Goal: Task Accomplishment & Management: Complete application form

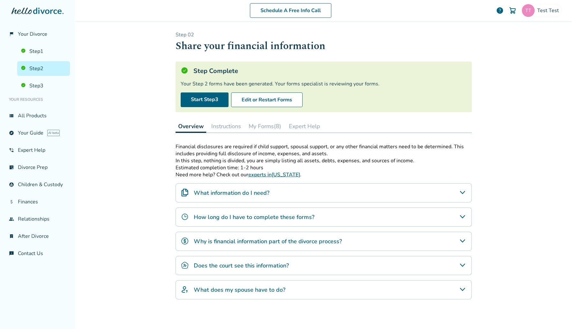
drag, startPoint x: 0, startPoint y: 0, endPoint x: 34, endPoint y: 43, distance: 55.2
click at [34, 43] on ul "Step 1 Step 2 Step 3" at bounding box center [37, 67] width 65 height 52
click at [40, 52] on link "Step 1" at bounding box center [43, 51] width 53 height 15
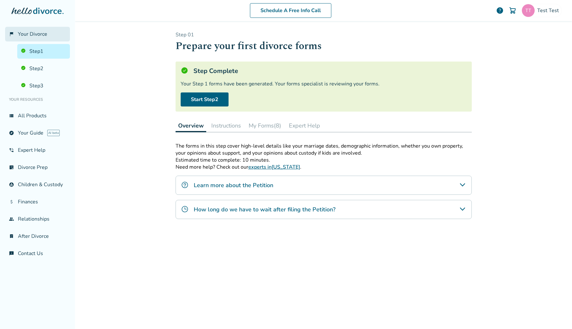
click at [34, 37] on link "flag_2 Your Divorce" at bounding box center [37, 34] width 65 height 15
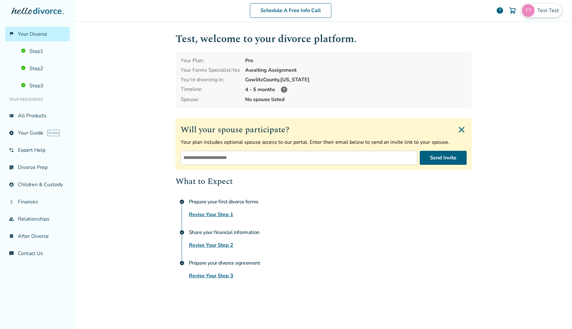
click at [551, 14] on div "Test Test" at bounding box center [541, 10] width 40 height 13
click at [496, 49] on link "Profile" at bounding box center [494, 55] width 15 height 12
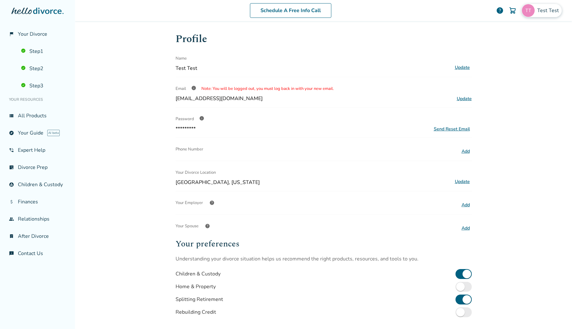
click at [551, 11] on span "Test Test" at bounding box center [549, 10] width 24 height 7
click at [463, 180] on button "Update" at bounding box center [462, 182] width 19 height 8
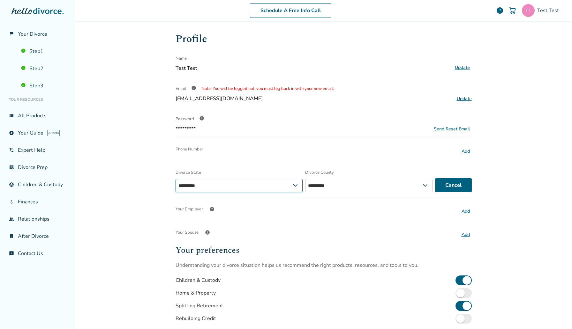
click at [292, 185] on select "**********" at bounding box center [239, 185] width 127 height 13
select select "**"
select select "*******"
select select "**"
click at [176, 179] on select "**********" at bounding box center [239, 185] width 127 height 13
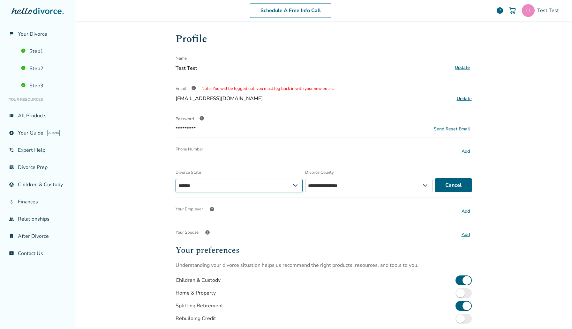
select select "*******"
click at [360, 182] on select "**********" at bounding box center [373, 185] width 130 height 13
select select "*******"
click at [308, 179] on select "**********" at bounding box center [373, 185] width 130 height 13
click at [458, 187] on button "Save" at bounding box center [456, 185] width 32 height 14
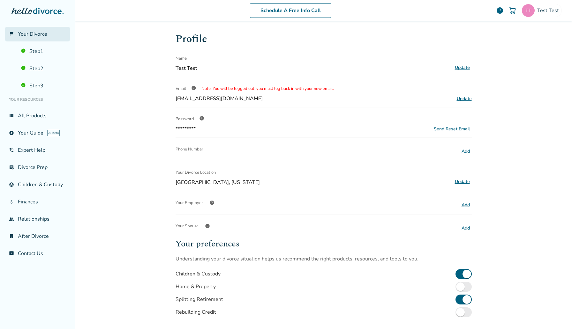
click at [43, 32] on span "Your Divorce" at bounding box center [32, 34] width 29 height 7
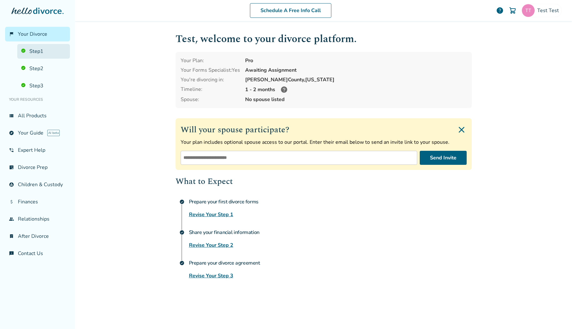
click at [44, 47] on link "Step 1" at bounding box center [43, 51] width 53 height 15
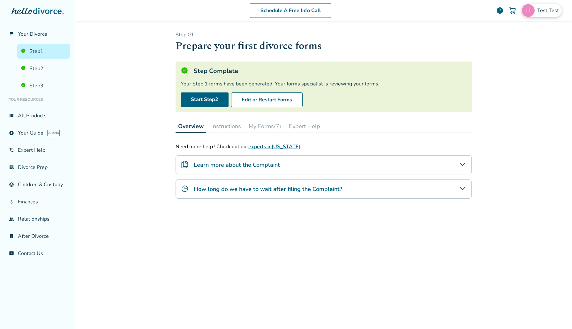
click at [543, 16] on div "Test Test" at bounding box center [541, 10] width 40 height 13
click at [518, 36] on span "[EMAIL_ADDRESS][DOMAIN_NAME]" at bounding box center [518, 40] width 85 height 14
copy span "[EMAIL_ADDRESS][DOMAIN_NAME]"
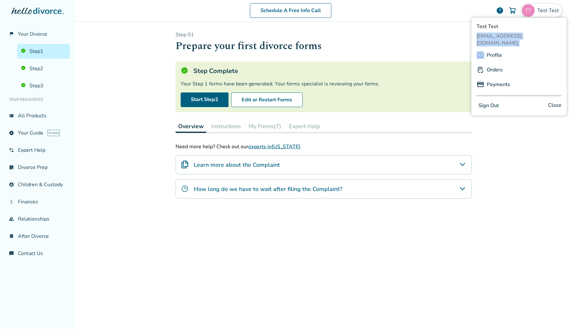
click at [257, 124] on button "My Forms (7)" at bounding box center [265, 126] width 38 height 13
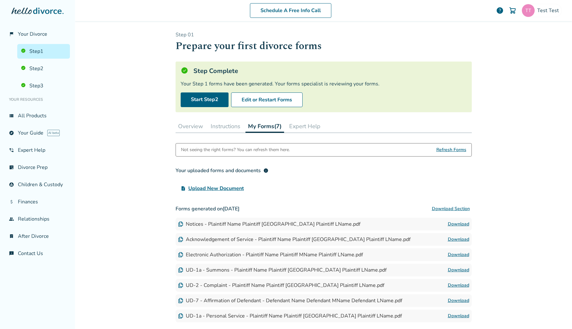
click at [199, 131] on button "Overview" at bounding box center [191, 126] width 30 height 13
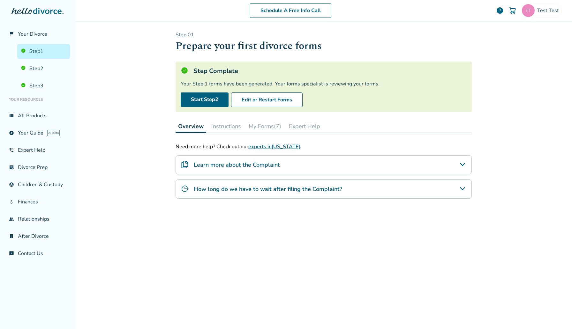
click at [254, 130] on button "My Forms (7)" at bounding box center [265, 126] width 38 height 13
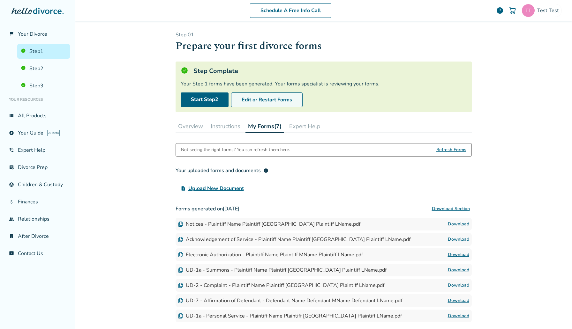
click at [286, 97] on button "Edit or Restart Forms" at bounding box center [266, 100] width 71 height 15
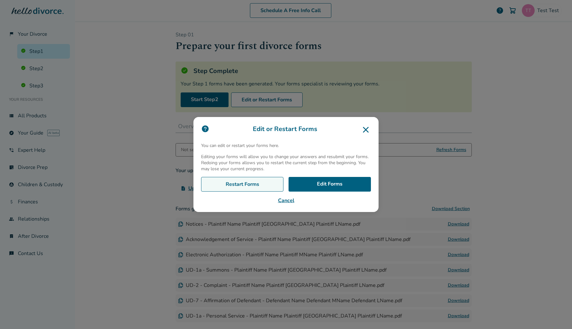
click at [261, 185] on link "Restart Forms" at bounding box center [242, 184] width 82 height 15
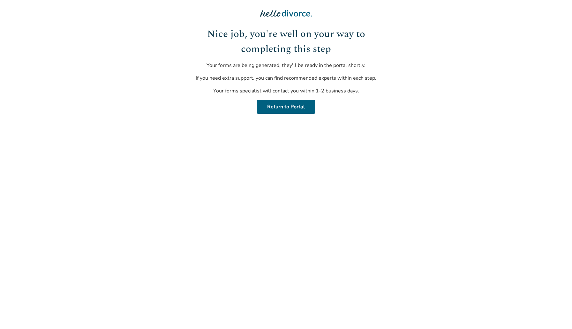
click at [290, 100] on div "Nice job, you're well on your way to completing this step Your forms are being …" at bounding box center [286, 70] width 192 height 87
click at [293, 104] on link "Return to Portal" at bounding box center [286, 107] width 58 height 14
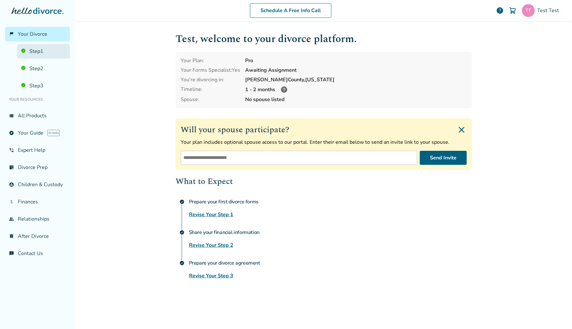
click at [36, 55] on link "Step 1" at bounding box center [43, 51] width 53 height 15
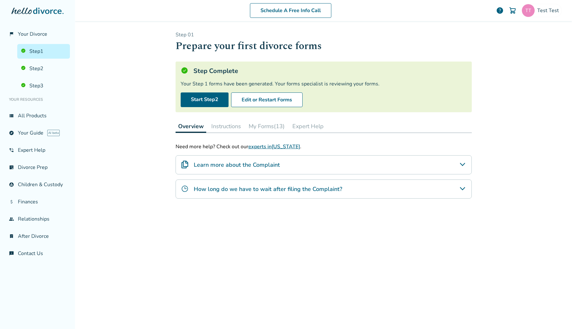
click at [284, 123] on button "My Forms (13)" at bounding box center [266, 126] width 41 height 13
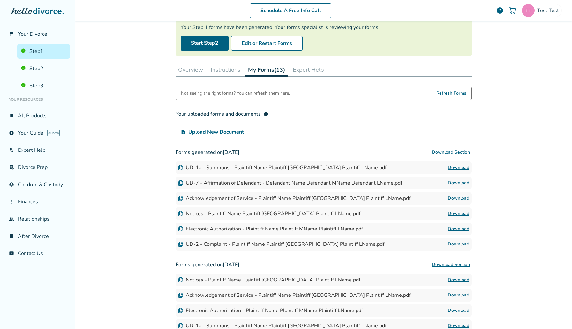
scroll to position [81, 0]
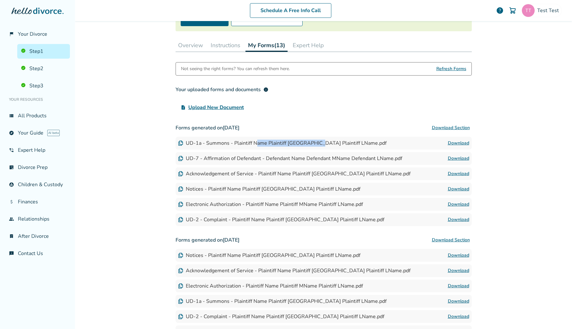
drag, startPoint x: 319, startPoint y: 140, endPoint x: 256, endPoint y: 140, distance: 62.6
click at [256, 140] on div "UD-1a - Summons - Plaintiff Name Plaintiff MName Plaintiff LName.pdf" at bounding box center [282, 143] width 208 height 7
drag, startPoint x: 210, startPoint y: 143, endPoint x: 304, endPoint y: 143, distance: 93.5
click at [304, 143] on div "UD-1a - Summons - Plaintiff Name Plaintiff MName Plaintiff LName.pdf" at bounding box center [282, 143] width 208 height 7
click at [458, 142] on link "Download" at bounding box center [458, 143] width 21 height 8
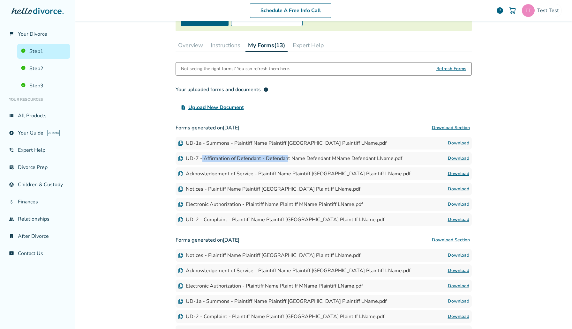
drag, startPoint x: 202, startPoint y: 159, endPoint x: 287, endPoint y: 160, distance: 84.6
click at [287, 160] on div "UD-7 - Affirmation of Defendant - Defendant Name Defendant MName Defendant LNam…" at bounding box center [290, 158] width 224 height 7
click at [458, 159] on link "Download" at bounding box center [458, 159] width 21 height 8
drag, startPoint x: 196, startPoint y: 171, endPoint x: 309, endPoint y: 172, distance: 113.0
click at [309, 172] on div "Acknowledgement of Service - Plaintiff Name Plaintiff MName Plaintiff LName.pdf" at bounding box center [294, 173] width 232 height 7
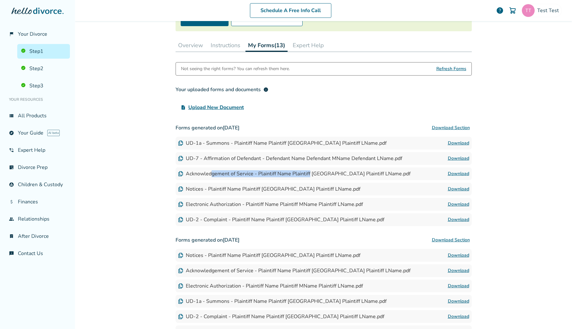
drag, startPoint x: 309, startPoint y: 172, endPoint x: 211, endPoint y: 172, distance: 97.7
click at [211, 172] on div "Acknowledgement of Service - Plaintiff Name Plaintiff MName Plaintiff LName.pdf" at bounding box center [294, 173] width 232 height 7
drag, startPoint x: 196, startPoint y: 173, endPoint x: 307, endPoint y: 173, distance: 111.1
click at [307, 173] on div "Acknowledgement of Service - Plaintiff Name Plaintiff MName Plaintiff LName.pdf" at bounding box center [294, 173] width 232 height 7
click at [460, 176] on link "Download" at bounding box center [458, 174] width 21 height 8
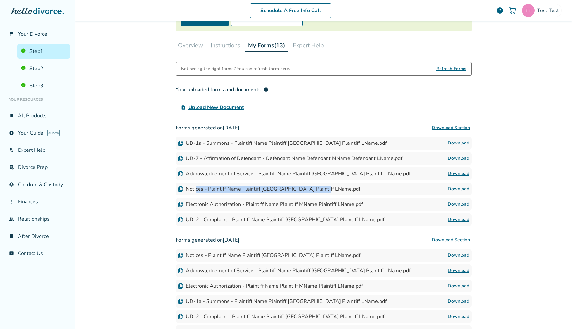
drag, startPoint x: 195, startPoint y: 192, endPoint x: 289, endPoint y: 194, distance: 94.2
click at [289, 194] on div "Notices - Plaintiff Name Plaintiff MName Plaintiff LName.pdf Download" at bounding box center [324, 189] width 296 height 13
click at [455, 191] on link "Download" at bounding box center [458, 189] width 21 height 8
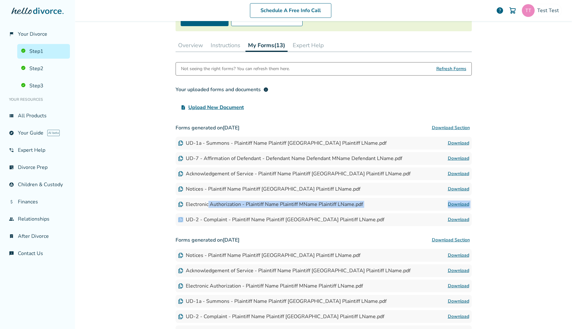
drag, startPoint x: 208, startPoint y: 205, endPoint x: 319, endPoint y: 214, distance: 111.1
click at [319, 214] on div "Forms generated on August 14, 2025 Download Section UD-1a - Summons - Plaintiff…" at bounding box center [324, 174] width 296 height 105
click at [460, 204] on link "Download" at bounding box center [458, 205] width 21 height 8
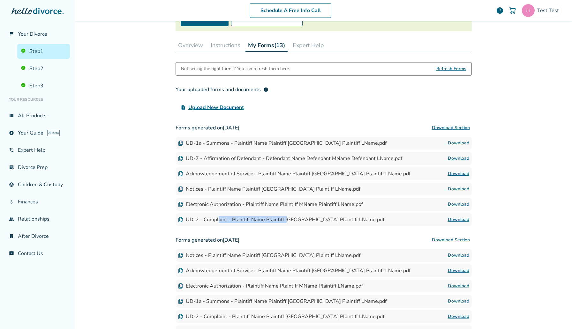
drag, startPoint x: 218, startPoint y: 221, endPoint x: 290, endPoint y: 221, distance: 72.1
click at [290, 221] on div "UD-2 - Complaint - Plaintiff Name Plaintiff MName Plaintiff LName.pdf" at bounding box center [281, 219] width 206 height 7
click at [452, 220] on link "Download" at bounding box center [458, 220] width 21 height 8
click at [38, 72] on link "Step 2" at bounding box center [43, 68] width 53 height 15
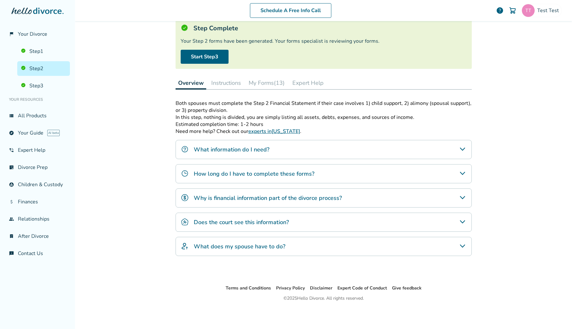
scroll to position [31, 0]
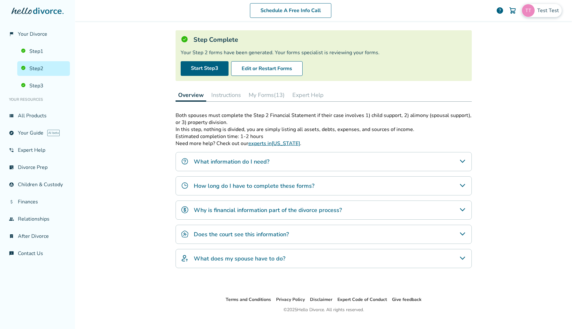
click at [540, 14] on span "Test Test" at bounding box center [549, 10] width 24 height 7
click at [512, 34] on span "[EMAIL_ADDRESS][DOMAIN_NAME]" at bounding box center [518, 40] width 85 height 14
copy span "[EMAIL_ADDRESS][DOMAIN_NAME]"
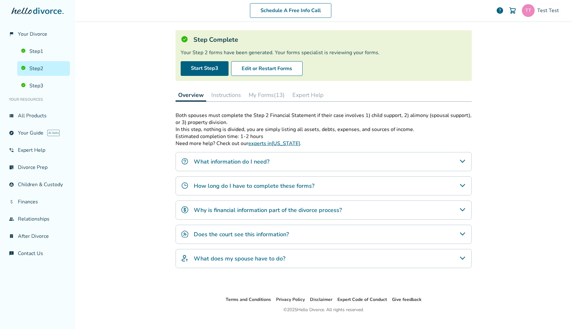
click at [267, 100] on button "My Forms (13)" at bounding box center [266, 95] width 41 height 13
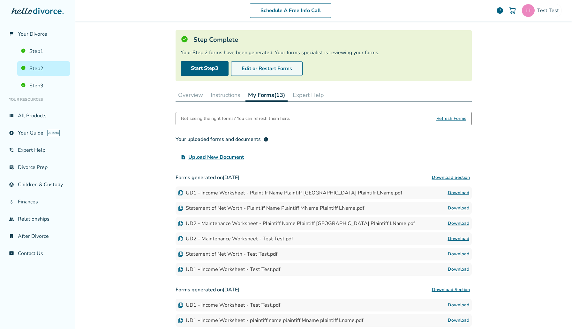
click at [274, 71] on button "Edit or Restart Forms" at bounding box center [266, 68] width 71 height 15
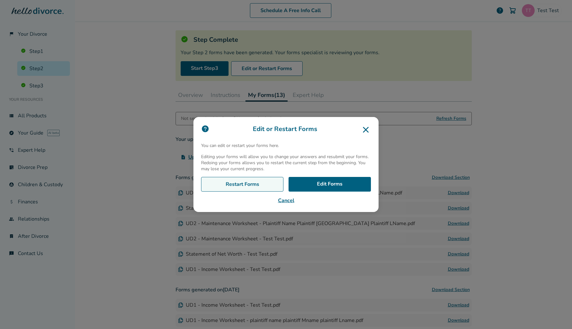
click at [250, 180] on link "Restart Forms" at bounding box center [242, 184] width 82 height 15
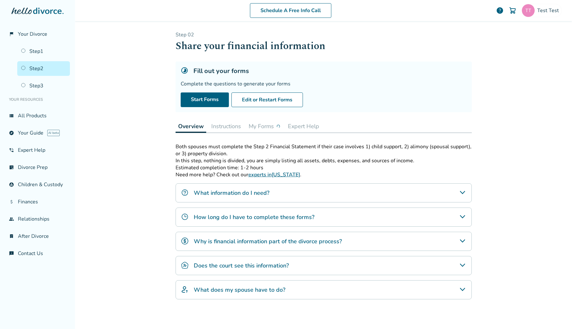
click at [267, 124] on button "My Forms" at bounding box center [264, 126] width 37 height 13
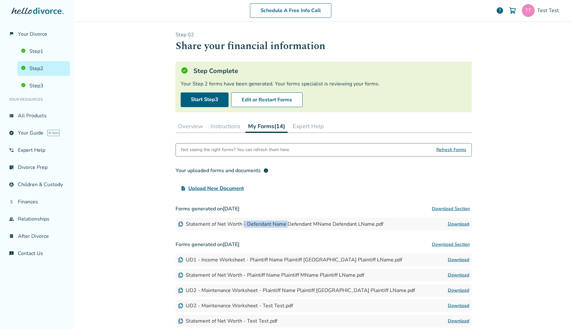
drag, startPoint x: 242, startPoint y: 224, endPoint x: 291, endPoint y: 224, distance: 48.5
click at [291, 224] on div "Statement of Net Worth - Defendant Name Defendant MName Defendant LName.pdf" at bounding box center [280, 224] width 205 height 7
drag, startPoint x: 357, startPoint y: 225, endPoint x: 180, endPoint y: 226, distance: 177.4
click at [180, 226] on div "Statement of Net Worth - Defendant Name Defendant MName Defendant LName.pdf" at bounding box center [280, 224] width 205 height 7
click at [466, 225] on link "Download" at bounding box center [458, 225] width 21 height 8
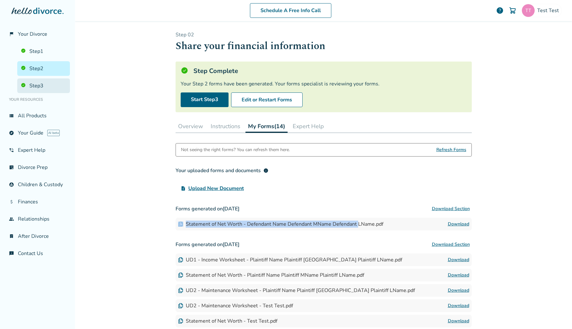
click at [34, 86] on link "Step 3" at bounding box center [43, 86] width 53 height 15
click at [48, 70] on link "Step 2" at bounding box center [43, 68] width 53 height 15
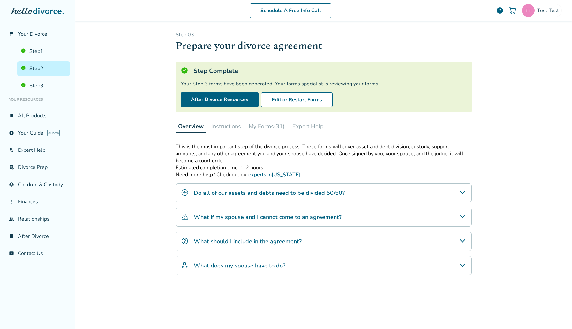
click at [262, 122] on button "My Forms (31)" at bounding box center [266, 126] width 41 height 13
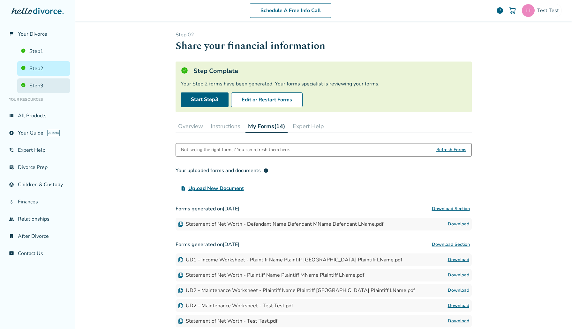
click at [46, 84] on link "Step 3" at bounding box center [43, 86] width 53 height 15
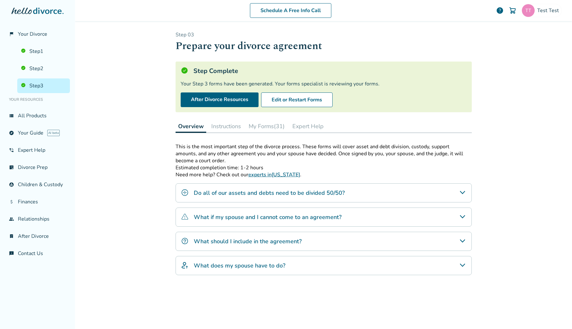
click at [273, 133] on div "Overview Instructions My Forms (31) Expert Help" at bounding box center [324, 126] width 296 height 13
click at [278, 127] on button "My Forms (31)" at bounding box center [266, 126] width 41 height 13
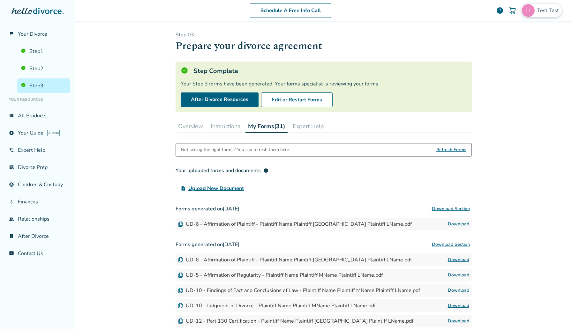
click at [543, 8] on span "Test Test" at bounding box center [549, 10] width 24 height 7
click at [502, 36] on span "sephiroth.jedidiah@freedrops.org" at bounding box center [518, 40] width 85 height 14
copy span "sephiroth.jedidiah@freedrops.org"
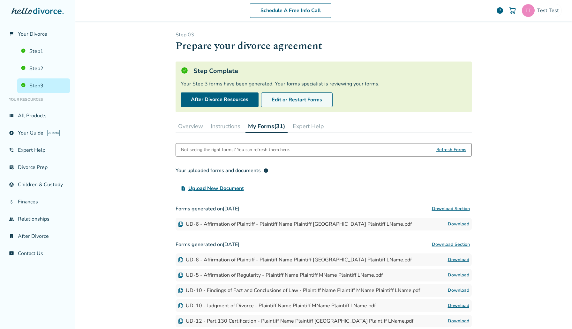
click at [295, 100] on button "Edit or Restart Forms" at bounding box center [296, 100] width 71 height 15
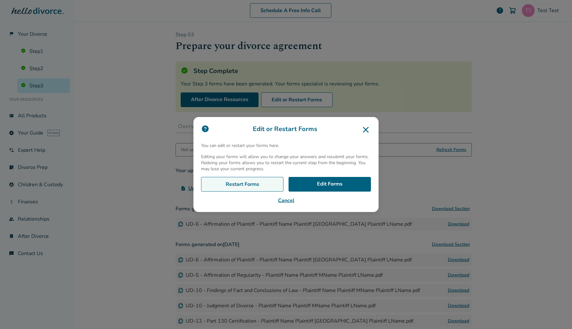
click at [258, 182] on link "Restart Forms" at bounding box center [242, 184] width 82 height 15
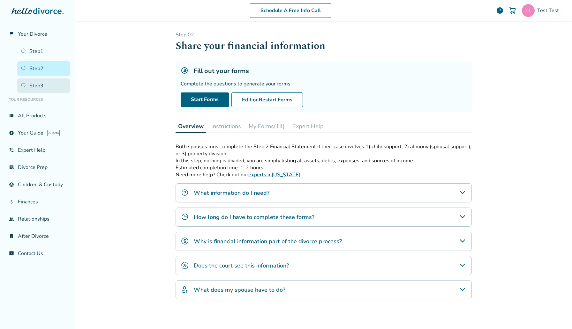
click at [44, 87] on link "Step 3" at bounding box center [43, 86] width 53 height 15
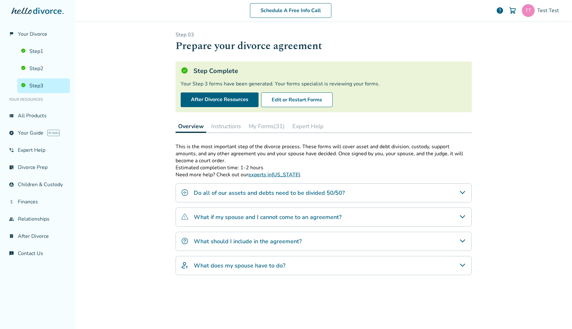
click at [264, 126] on button "My Forms (31)" at bounding box center [266, 126] width 41 height 13
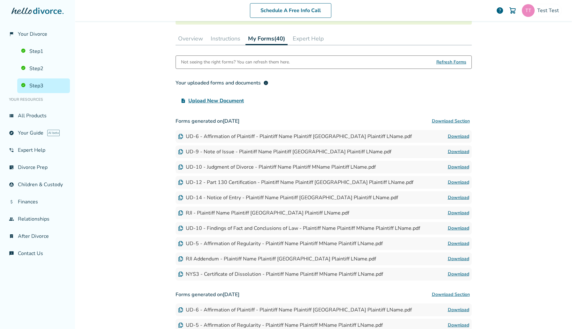
scroll to position [88, 0]
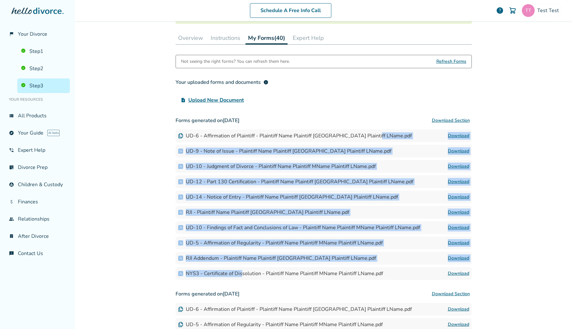
drag, startPoint x: 241, startPoint y: 273, endPoint x: 240, endPoint y: 142, distance: 130.8
click at [240, 142] on div "Forms generated on August 14, 2025 Download Section UD-6 - Affirmation of Plain…" at bounding box center [324, 197] width 296 height 166
drag, startPoint x: 208, startPoint y: 140, endPoint x: 253, endPoint y: 278, distance: 144.9
click at [253, 278] on div "Forms generated on August 14, 2025 Download Section UD-6 - Affirmation of Plain…" at bounding box center [324, 197] width 296 height 166
click at [307, 265] on div "Forms generated on August 14, 2025 Download Section UD-6 - Affirmation of Plain…" at bounding box center [324, 197] width 296 height 166
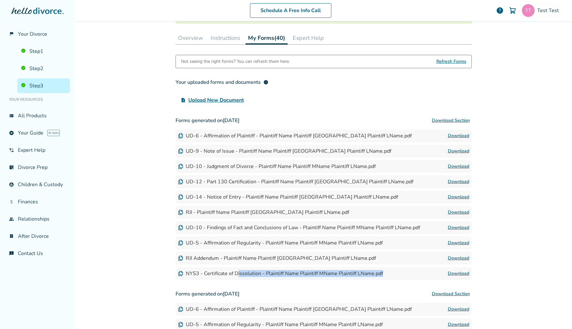
drag, startPoint x: 369, startPoint y: 277, endPoint x: 237, endPoint y: 274, distance: 131.9
click at [237, 274] on div "NYS3 - Certificate of Dissolution - Plaintiff Name Plaintiff MName Plaintiff LN…" at bounding box center [324, 273] width 296 height 13
click at [463, 277] on link "Download" at bounding box center [458, 274] width 21 height 8
drag, startPoint x: 207, startPoint y: 260, endPoint x: 288, endPoint y: 259, distance: 81.4
click at [288, 259] on div "RJI Addendum - Plaintiff Name Plaintiff MName Plaintiff LName.pdf" at bounding box center [277, 258] width 198 height 7
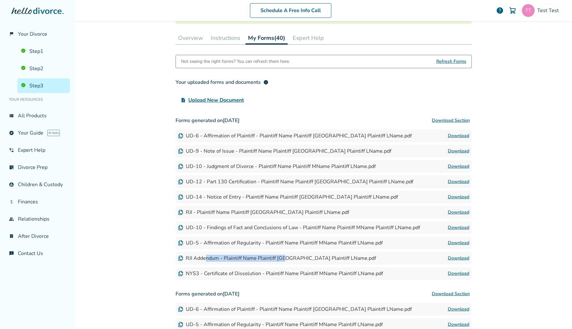
click at [466, 259] on link "Download" at bounding box center [458, 259] width 21 height 8
drag, startPoint x: 207, startPoint y: 240, endPoint x: 285, endPoint y: 241, distance: 77.2
click at [285, 241] on div "UD-5 - Affirmation of Regularity - Plaintiff Name Plaintiff MName Plaintiff LNa…" at bounding box center [280, 243] width 205 height 7
click at [454, 242] on link "Download" at bounding box center [458, 243] width 21 height 8
drag, startPoint x: 222, startPoint y: 228, endPoint x: 315, endPoint y: 228, distance: 92.2
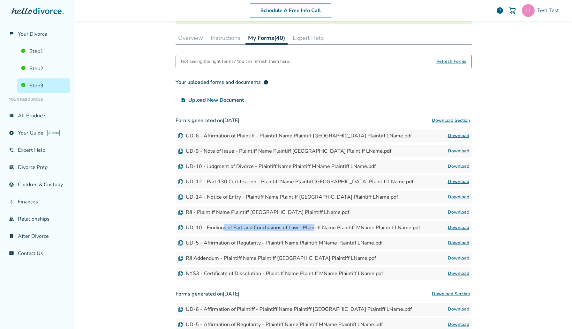
click at [315, 228] on div "UD-10 - Findings of Fact and Conclusions of Law - Plaintiff Name Plaintiff MNam…" at bounding box center [299, 227] width 242 height 7
click at [459, 230] on link "Download" at bounding box center [458, 228] width 21 height 8
drag, startPoint x: 217, startPoint y: 212, endPoint x: 301, endPoint y: 212, distance: 83.9
click at [301, 212] on div "RJI - Plaintiff Name Plaintiff MName Plaintiff LName.pdf" at bounding box center [263, 212] width 171 height 7
click at [458, 214] on link "Download" at bounding box center [458, 213] width 21 height 8
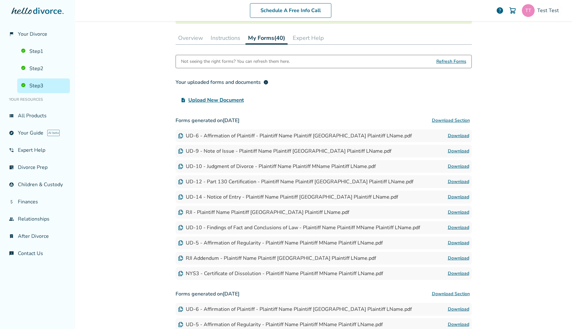
drag, startPoint x: 197, startPoint y: 196, endPoint x: 282, endPoint y: 198, distance: 84.9
click at [282, 198] on div "UD-14 - Notice of Entry - Plaintiff Name Plaintiff MName Plaintiff LName.pdf" at bounding box center [288, 197] width 220 height 7
drag, startPoint x: 282, startPoint y: 198, endPoint x: 196, endPoint y: 197, distance: 85.9
click at [196, 197] on div "UD-14 - Notice of Entry - Plaintiff Name Plaintiff MName Plaintiff LName.pdf" at bounding box center [288, 197] width 220 height 7
click at [463, 197] on link "Download" at bounding box center [458, 197] width 21 height 8
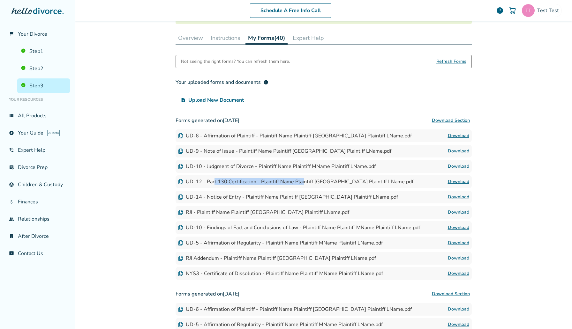
drag, startPoint x: 215, startPoint y: 180, endPoint x: 304, endPoint y: 180, distance: 88.7
click at [304, 180] on div "UD-12 - Part 130 Certification - Plaintiff Name Plaintiff MName Plaintiff LName…" at bounding box center [295, 181] width 235 height 7
click at [455, 184] on link "Download" at bounding box center [458, 182] width 21 height 8
drag, startPoint x: 199, startPoint y: 168, endPoint x: 324, endPoint y: 168, distance: 124.8
click at [324, 168] on div "UD-10 - Judgment of Divorce - Plaintiff Name Plaintiff MName Plaintiff LName.pdf" at bounding box center [277, 166] width 198 height 7
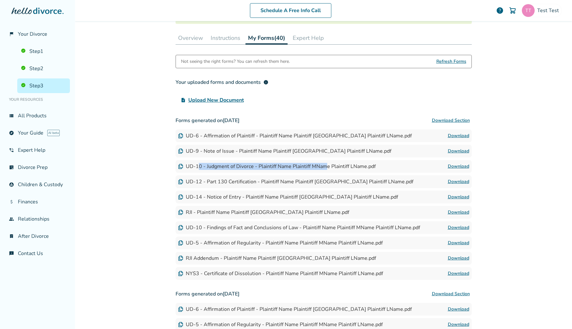
click at [458, 169] on link "Download" at bounding box center [458, 167] width 21 height 8
drag, startPoint x: 218, startPoint y: 154, endPoint x: 301, endPoint y: 154, distance: 83.0
click at [301, 154] on div "UD-9 - Note of Issue - Plaintiff Name Plaintiff MName Plaintiff LName.pdf" at bounding box center [284, 151] width 213 height 7
click at [464, 148] on link "Download" at bounding box center [458, 151] width 21 height 8
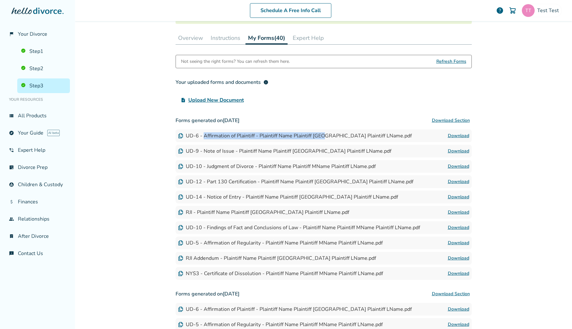
drag, startPoint x: 204, startPoint y: 135, endPoint x: 329, endPoint y: 135, distance: 125.4
click at [329, 135] on div "UD-6 - Affirmation of Plaintiff - Plaintiff Name Plaintiff MName Plaintiff LNam…" at bounding box center [295, 135] width 234 height 7
click at [462, 136] on link "Download" at bounding box center [458, 136] width 21 height 8
click at [545, 4] on div "Test Test" at bounding box center [541, 10] width 40 height 13
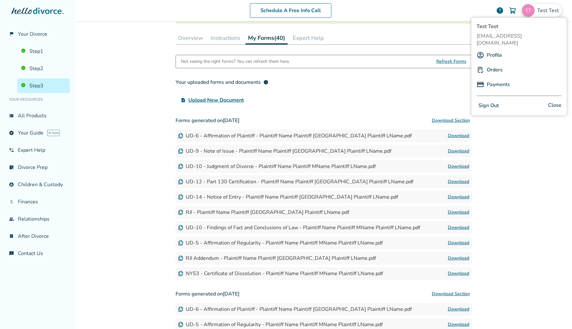
click at [495, 49] on link "Profile" at bounding box center [494, 55] width 15 height 12
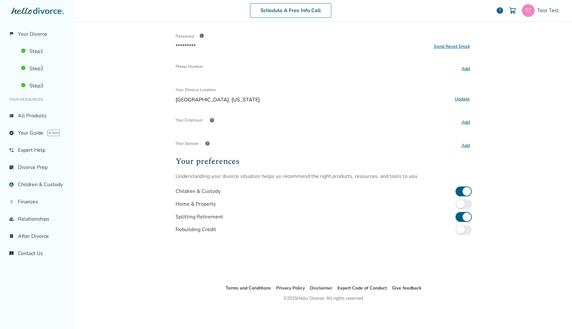
scroll to position [31, 0]
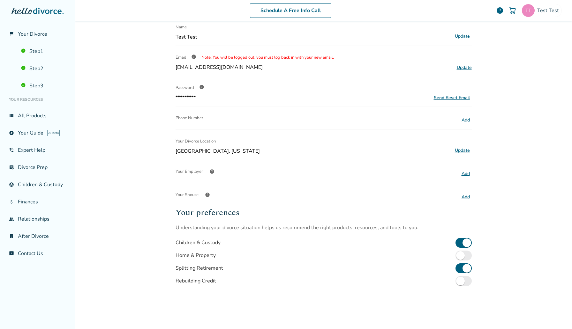
click at [462, 147] on button "Update" at bounding box center [462, 150] width 19 height 8
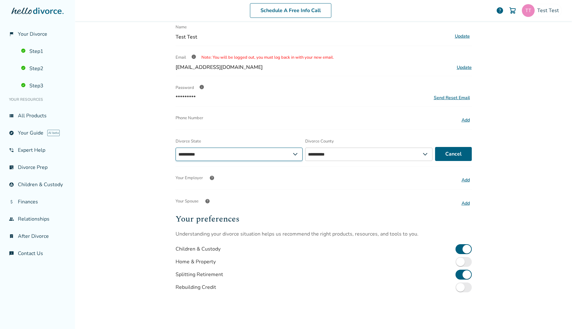
click at [246, 158] on select "**********" at bounding box center [239, 154] width 127 height 13
select select "*******"
select select "**"
click at [176, 148] on select "**********" at bounding box center [239, 154] width 127 height 13
select select "*******"
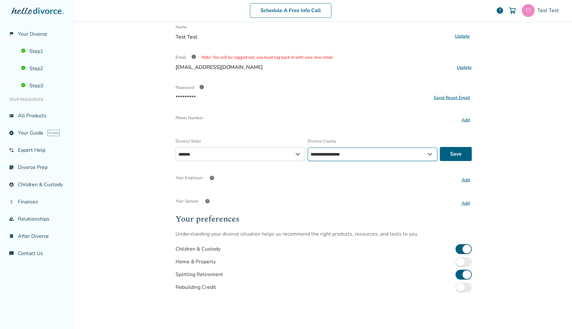
click at [363, 154] on select "**********" at bounding box center [373, 154] width 130 height 13
select select "*****"
click at [308, 148] on select "**********" at bounding box center [373, 154] width 130 height 13
click at [457, 154] on button "Save" at bounding box center [456, 154] width 32 height 14
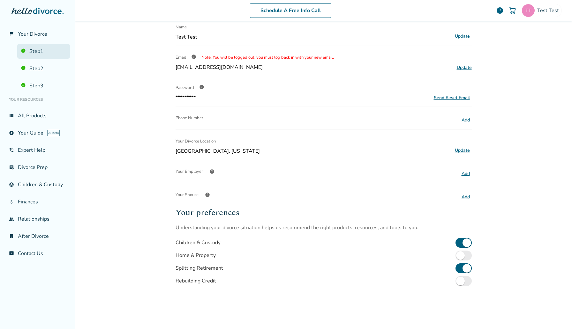
click at [34, 56] on link "Step 1" at bounding box center [43, 51] width 53 height 15
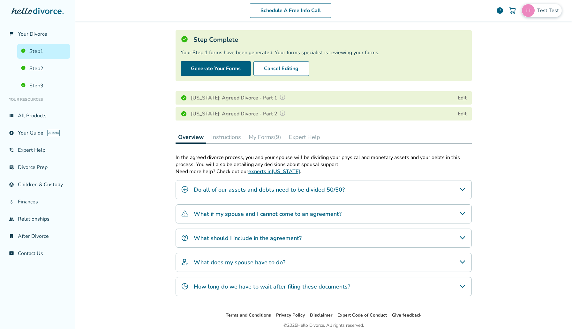
click at [554, 10] on span "Test Test" at bounding box center [549, 10] width 24 height 7
click at [505, 35] on span "sephiroth.jedidiah@freedrops.org" at bounding box center [518, 40] width 85 height 14
copy span "sephiroth.jedidiah@freedrops.org"
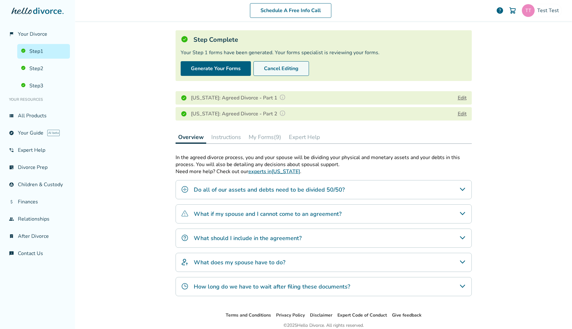
click at [286, 64] on button "Cancel Editing" at bounding box center [281, 68] width 56 height 15
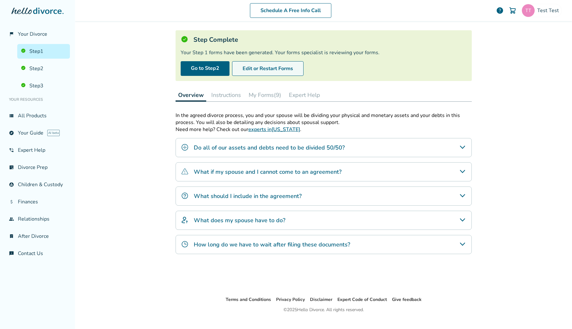
click at [267, 70] on button "Edit or Restart Forms" at bounding box center [267, 68] width 71 height 15
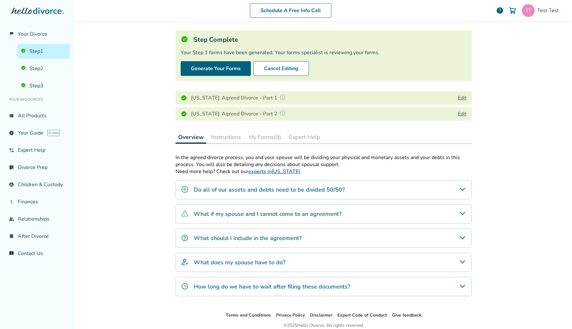
click at [463, 97] on button "Edit" at bounding box center [462, 98] width 9 height 8
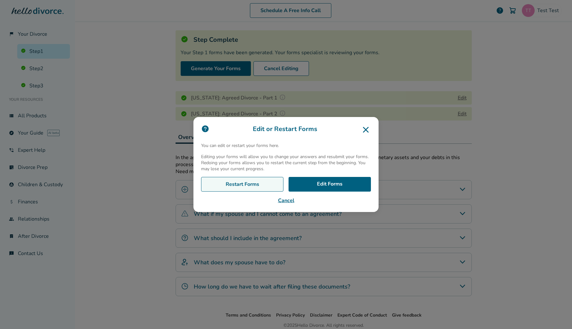
click at [258, 186] on link "Restart Forms" at bounding box center [242, 184] width 82 height 15
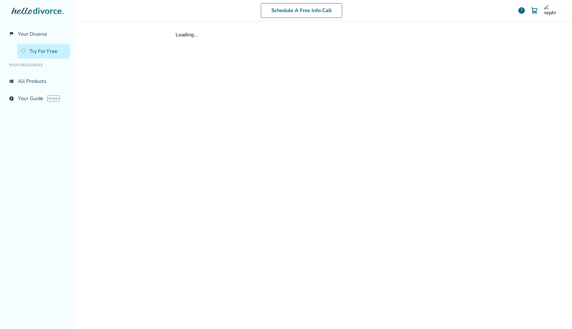
click at [59, 26] on div at bounding box center [37, 17] width 65 height 19
click at [59, 37] on link "flag_2 Your Divorce" at bounding box center [37, 34] width 65 height 15
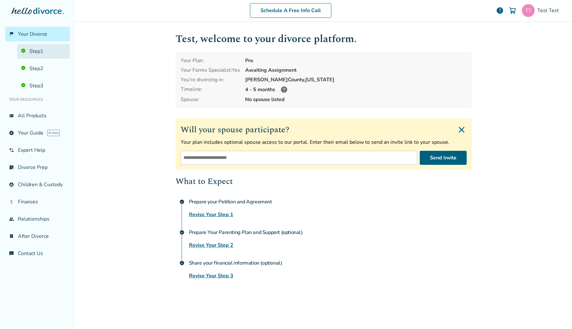
click at [31, 52] on link "Step 1" at bounding box center [43, 51] width 53 height 15
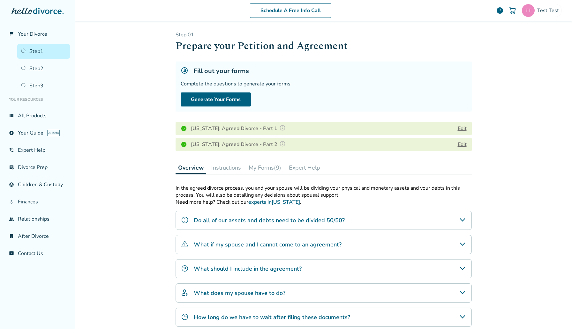
click at [465, 143] on button "Edit" at bounding box center [462, 145] width 9 height 8
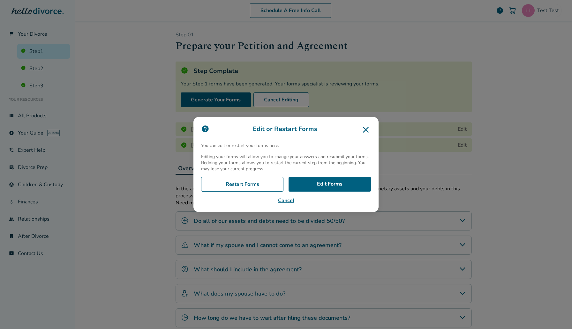
click at [255, 192] on div "Restart Forms Edit Forms Cancel" at bounding box center [286, 190] width 170 height 27
click at [262, 185] on link "Restart Forms" at bounding box center [242, 184] width 82 height 15
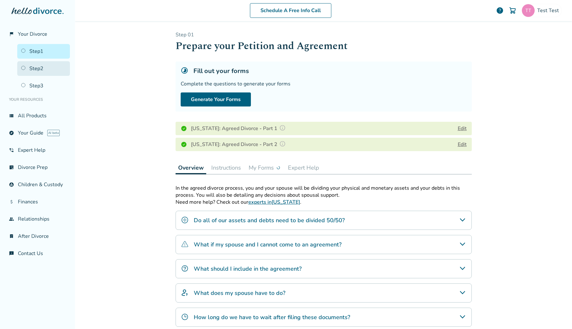
click at [41, 65] on link "Step 2" at bounding box center [43, 68] width 53 height 15
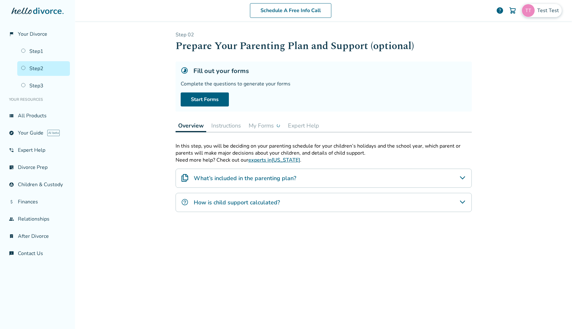
click at [540, 9] on span "Test Test" at bounding box center [549, 10] width 24 height 7
click at [506, 34] on span "[EMAIL_ADDRESS][DOMAIN_NAME]" at bounding box center [518, 40] width 85 height 14
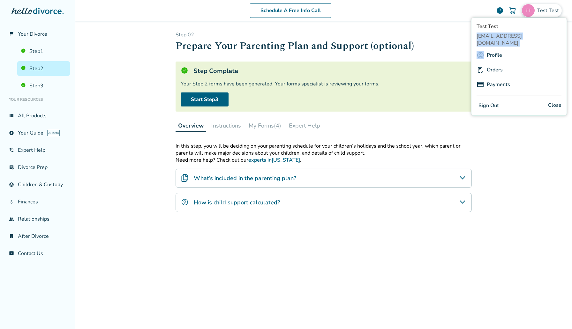
click at [506, 34] on span "[EMAIL_ADDRESS][DOMAIN_NAME]" at bounding box center [518, 40] width 85 height 14
copy span "[EMAIL_ADDRESS][DOMAIN_NAME]"
click at [124, 49] on div "Schedule A Free Info Call Test Test help Schedule A Free Call Test Test [EMAIL_…" at bounding box center [323, 164] width 497 height 329
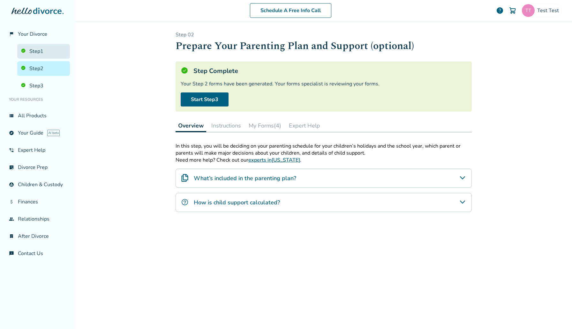
click at [45, 49] on link "Step 1" at bounding box center [43, 51] width 53 height 15
click at [49, 63] on link "Step 2" at bounding box center [43, 68] width 53 height 15
click at [266, 116] on div "Step 0 2 Prepare Your Parenting Plan and Support (optional) Step Complete Your …" at bounding box center [324, 174] width 296 height 286
click at [43, 49] on link "Step 1" at bounding box center [43, 51] width 53 height 15
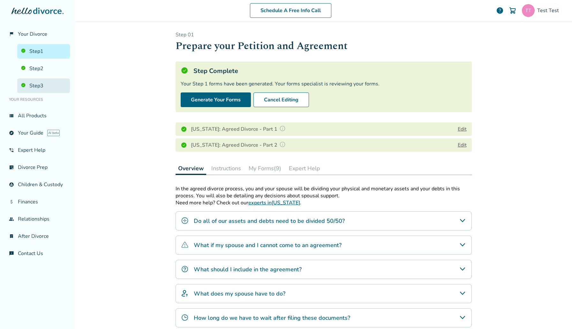
click at [48, 80] on link "Step 3" at bounding box center [43, 86] width 53 height 15
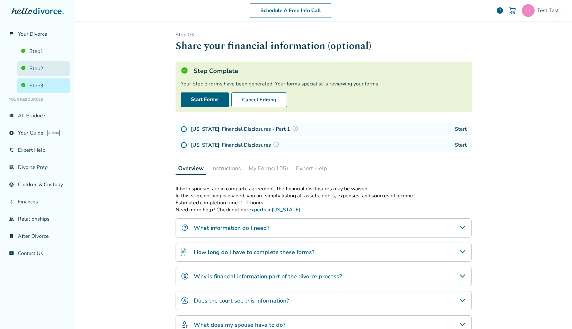
click at [45, 64] on link "Step 2" at bounding box center [43, 68] width 53 height 15
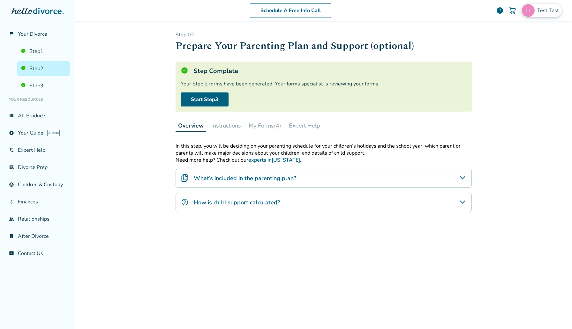
click at [553, 8] on span "Test Test" at bounding box center [549, 10] width 24 height 7
click at [494, 101] on button "Sign Out" at bounding box center [488, 105] width 24 height 9
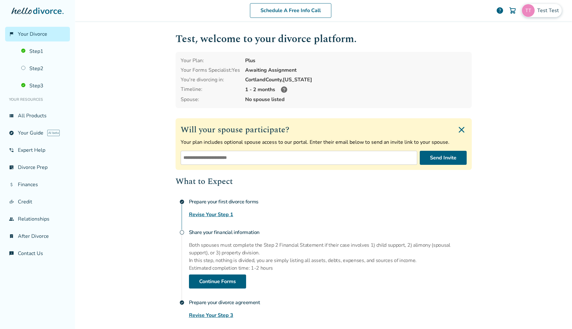
click at [554, 5] on div "Test Test" at bounding box center [541, 10] width 40 height 13
click at [491, 49] on link "Profile" at bounding box center [494, 55] width 15 height 12
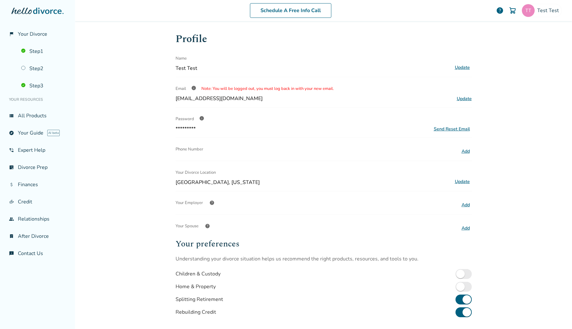
click at [460, 181] on button "Update" at bounding box center [462, 182] width 19 height 8
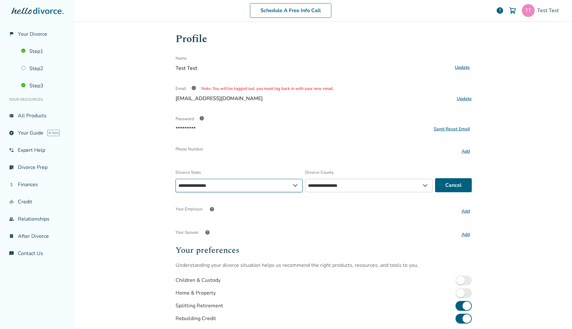
click at [215, 185] on select "**********" at bounding box center [239, 185] width 127 height 13
select select "**"
click at [176, 179] on select "**********" at bounding box center [239, 185] width 127 height 13
click at [355, 183] on select "**********" at bounding box center [373, 185] width 130 height 13
select select "*****"
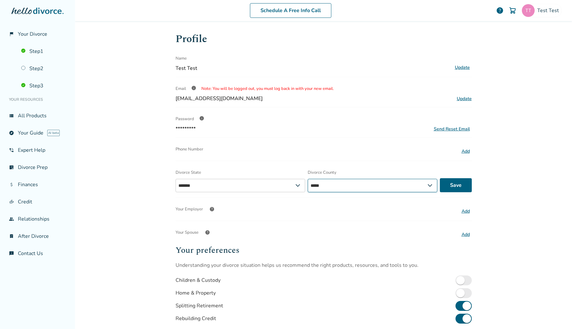
click at [308, 179] on select "**********" at bounding box center [373, 185] width 130 height 13
click at [451, 183] on button "Save" at bounding box center [456, 185] width 32 height 14
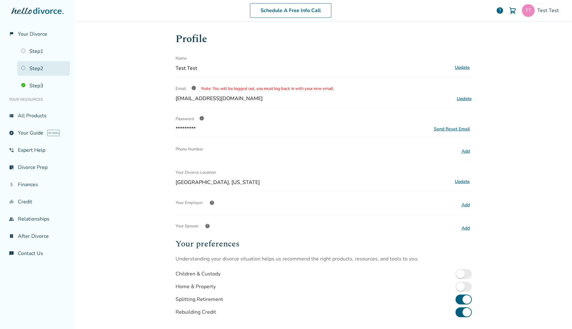
click at [43, 73] on link "Step 2" at bounding box center [43, 68] width 53 height 15
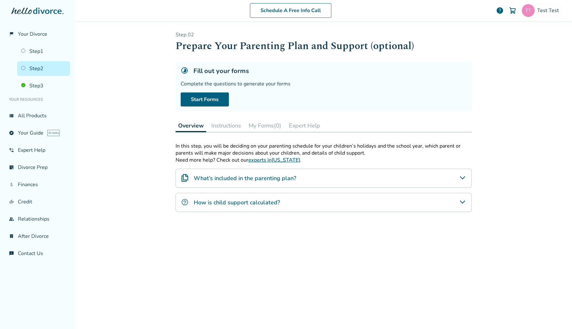
click at [272, 126] on button "My Forms (0)" at bounding box center [265, 125] width 38 height 13
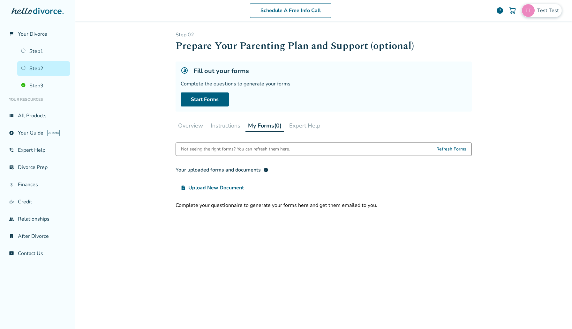
click at [539, 9] on span "Test Test" at bounding box center [549, 10] width 24 height 7
click at [497, 36] on span "[EMAIL_ADDRESS][DOMAIN_NAME]" at bounding box center [518, 40] width 85 height 14
copy span "[EMAIL_ADDRESS][DOMAIN_NAME]"
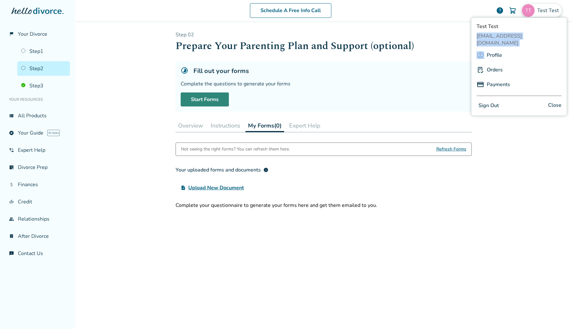
click at [203, 99] on link "Start Forms" at bounding box center [205, 100] width 48 height 14
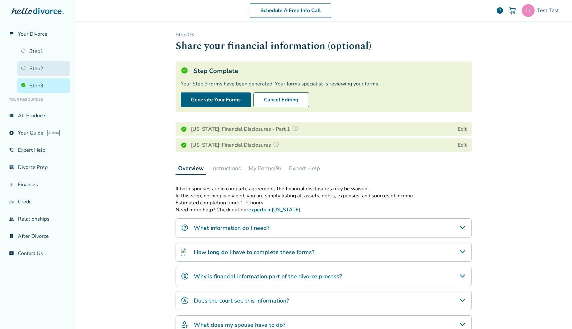
click at [49, 67] on link "Step 2" at bounding box center [43, 68] width 53 height 15
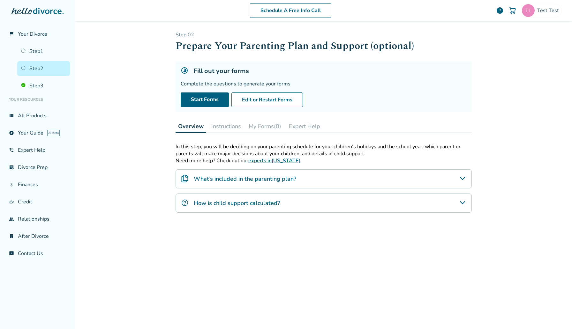
click at [282, 128] on button "My Forms (0)" at bounding box center [265, 126] width 38 height 13
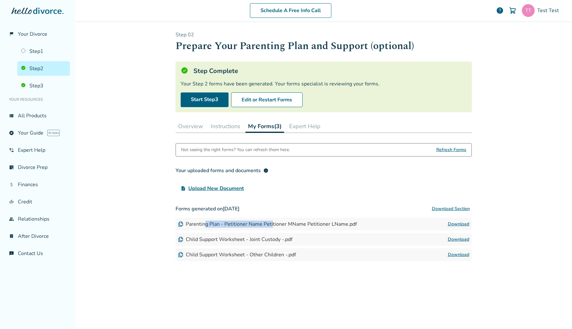
drag, startPoint x: 204, startPoint y: 226, endPoint x: 271, endPoint y: 227, distance: 66.7
click at [271, 227] on div "Parenting Plan - Petitioner Name Petitioner MName Petitioner LName.pdf" at bounding box center [267, 224] width 179 height 7
click at [464, 226] on link "Download" at bounding box center [458, 225] width 21 height 8
drag, startPoint x: 195, startPoint y: 240, endPoint x: 284, endPoint y: 240, distance: 88.7
click at [284, 240] on div "Child Support Worksheet - Joint Custody -.pdf" at bounding box center [235, 239] width 114 height 7
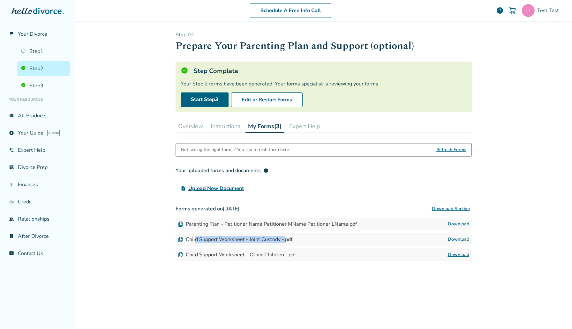
click at [461, 237] on link "Download" at bounding box center [458, 240] width 21 height 8
drag, startPoint x: 274, startPoint y: 255, endPoint x: 216, endPoint y: 254, distance: 58.1
click at [216, 254] on div "Child Support Worksheet - Other Children -.pdf" at bounding box center [237, 254] width 118 height 7
click at [462, 253] on link "Download" at bounding box center [458, 255] width 21 height 8
click at [50, 91] on link "Step 3" at bounding box center [43, 86] width 53 height 15
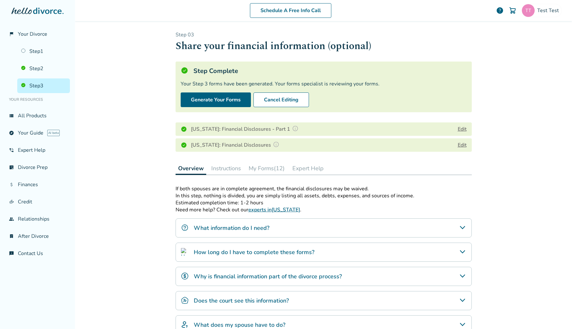
click at [278, 166] on button "My Forms (12)" at bounding box center [266, 168] width 41 height 13
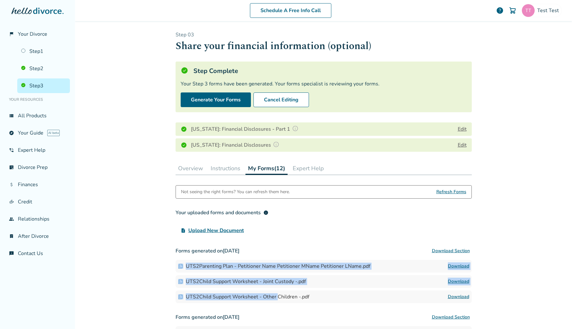
drag, startPoint x: 217, startPoint y: 262, endPoint x: 276, endPoint y: 297, distance: 69.0
click at [276, 297] on div "Forms generated on [DATE] Download Section UTS2Parenting Plan - Petitioner Name…" at bounding box center [324, 274] width 296 height 59
click at [40, 69] on link "Step 2" at bounding box center [43, 68] width 53 height 15
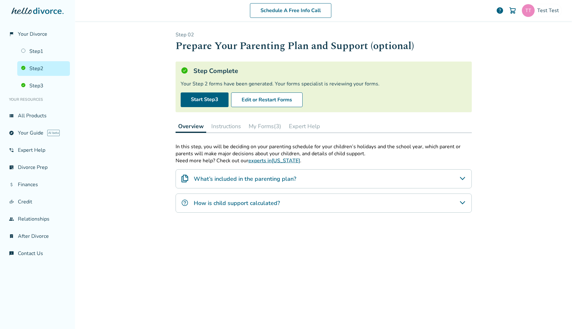
click at [263, 124] on button "My Forms (3)" at bounding box center [265, 126] width 38 height 13
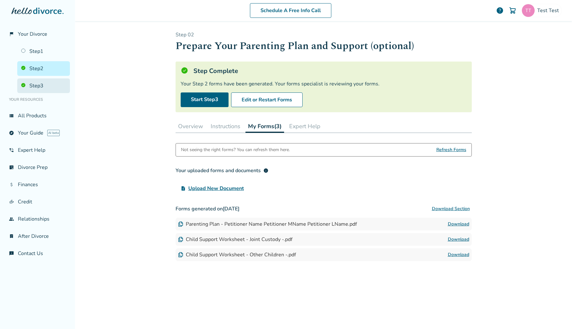
click at [42, 85] on link "Step 3" at bounding box center [43, 86] width 53 height 15
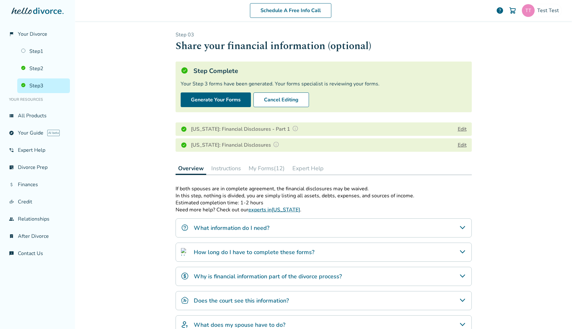
click at [283, 173] on button "My Forms (12)" at bounding box center [266, 168] width 41 height 13
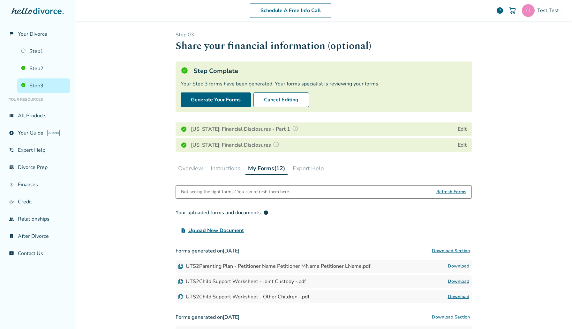
drag, startPoint x: 242, startPoint y: 263, endPoint x: 312, endPoint y: 264, distance: 70.2
click at [313, 264] on div "UTS2Parenting Plan - Petitioner Name Petitioner MName Petitioner LName.pdf" at bounding box center [274, 266] width 192 height 7
drag, startPoint x: 325, startPoint y: 268, endPoint x: 386, endPoint y: 268, distance: 61.0
click at [386, 268] on div "UTS2Parenting Plan - Petitioner Name Petitioner MName Petitioner LName.pdf Down…" at bounding box center [324, 266] width 296 height 13
click at [450, 265] on link "Download" at bounding box center [458, 267] width 21 height 8
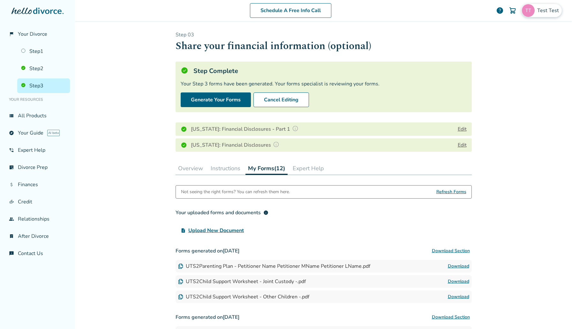
click at [542, 11] on span "Test Test" at bounding box center [549, 10] width 24 height 7
click at [504, 37] on span "[EMAIL_ADDRESS][DOMAIN_NAME]" at bounding box center [518, 40] width 85 height 14
copy span "[EMAIL_ADDRESS][DOMAIN_NAME]"
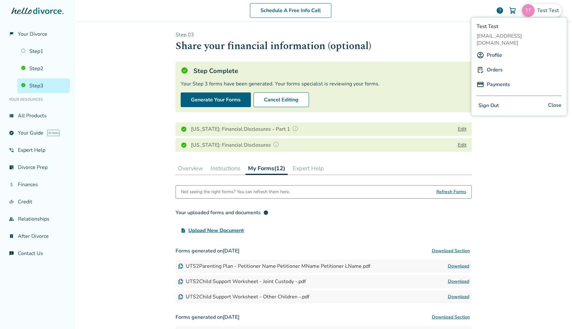
click at [488, 157] on div "Schedule A Free Info Call Test Test help Schedule A Free Call Test Test [EMAIL_…" at bounding box center [323, 164] width 497 height 329
click at [548, 18] on div "Schedule A Free Info Call Test Test help" at bounding box center [323, 10] width 487 height 25
click at [544, 15] on div "Test Test" at bounding box center [541, 10] width 40 height 13
click at [516, 36] on span "[EMAIL_ADDRESS][DOMAIN_NAME]" at bounding box center [518, 40] width 85 height 14
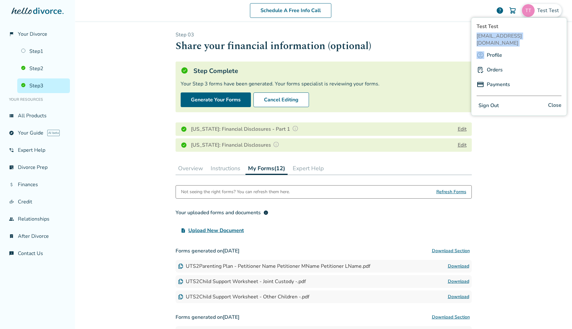
click at [516, 36] on span "[EMAIL_ADDRESS][DOMAIN_NAME]" at bounding box center [518, 40] width 85 height 14
copy span "[EMAIL_ADDRESS][DOMAIN_NAME]"
click at [464, 128] on button "Edit" at bounding box center [462, 129] width 9 height 8
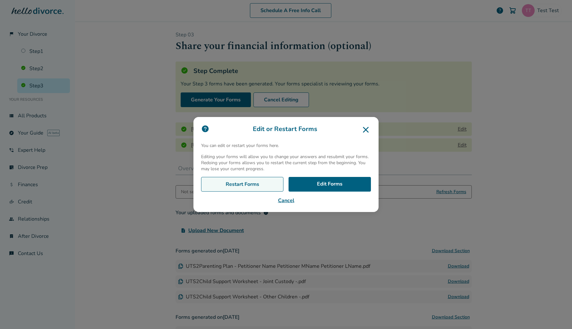
click at [247, 183] on link "Restart Forms" at bounding box center [242, 184] width 82 height 15
